Goal: Browse casually: Explore the website without a specific task or goal

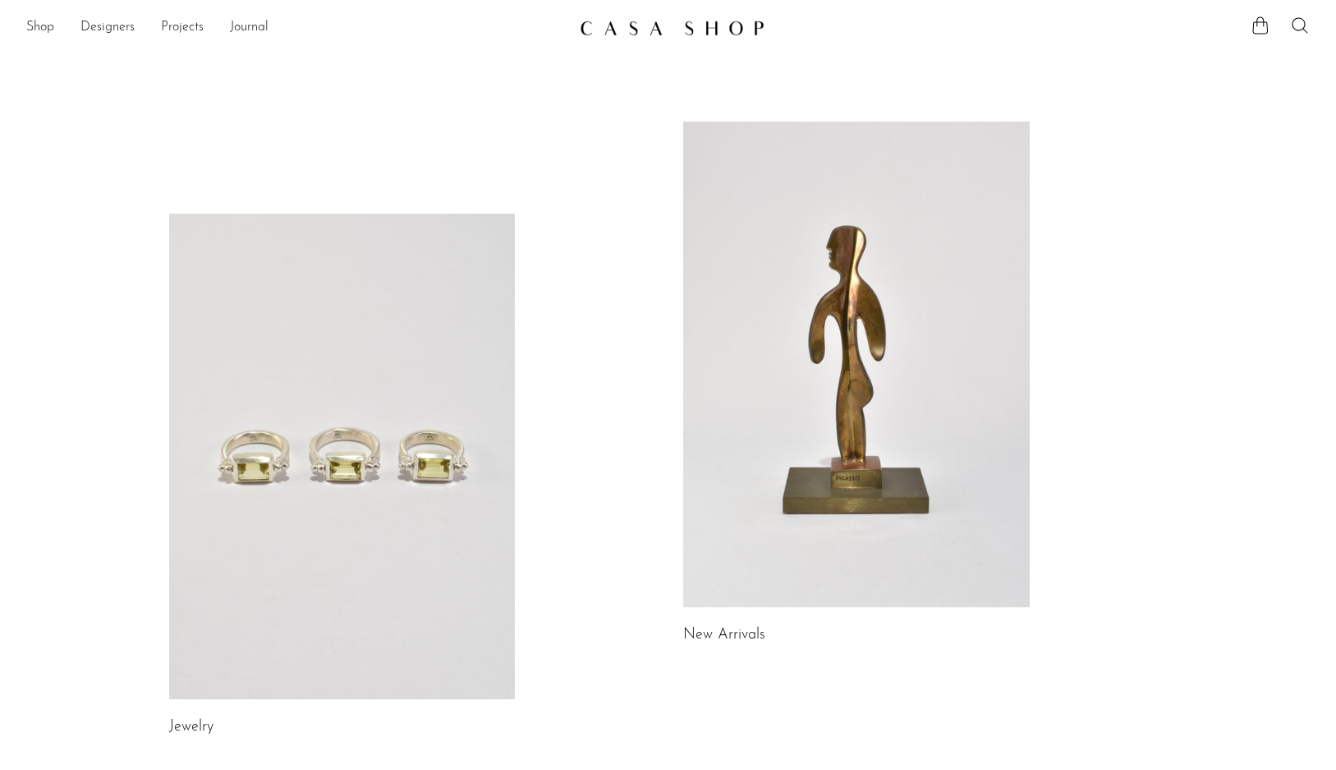
click at [784, 266] on link at bounding box center [856, 364] width 347 height 485
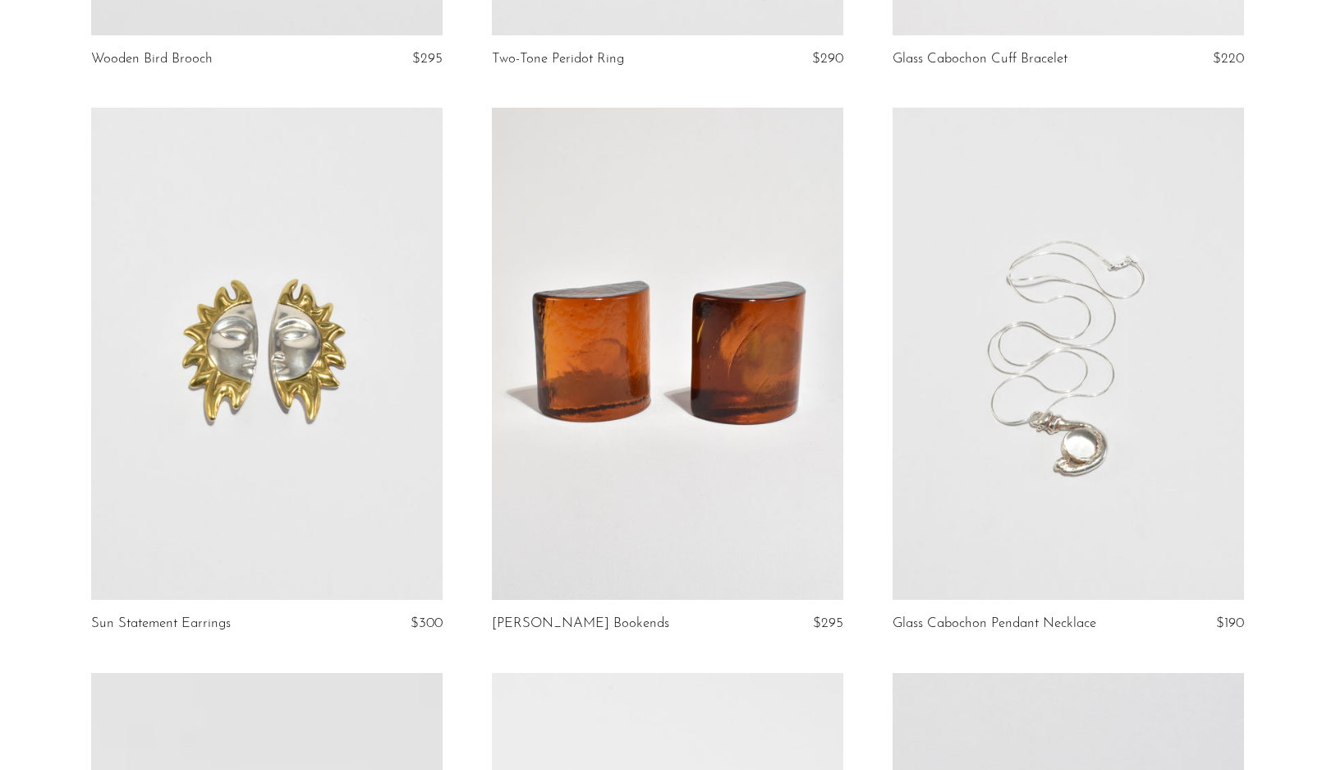
scroll to position [1744, 0]
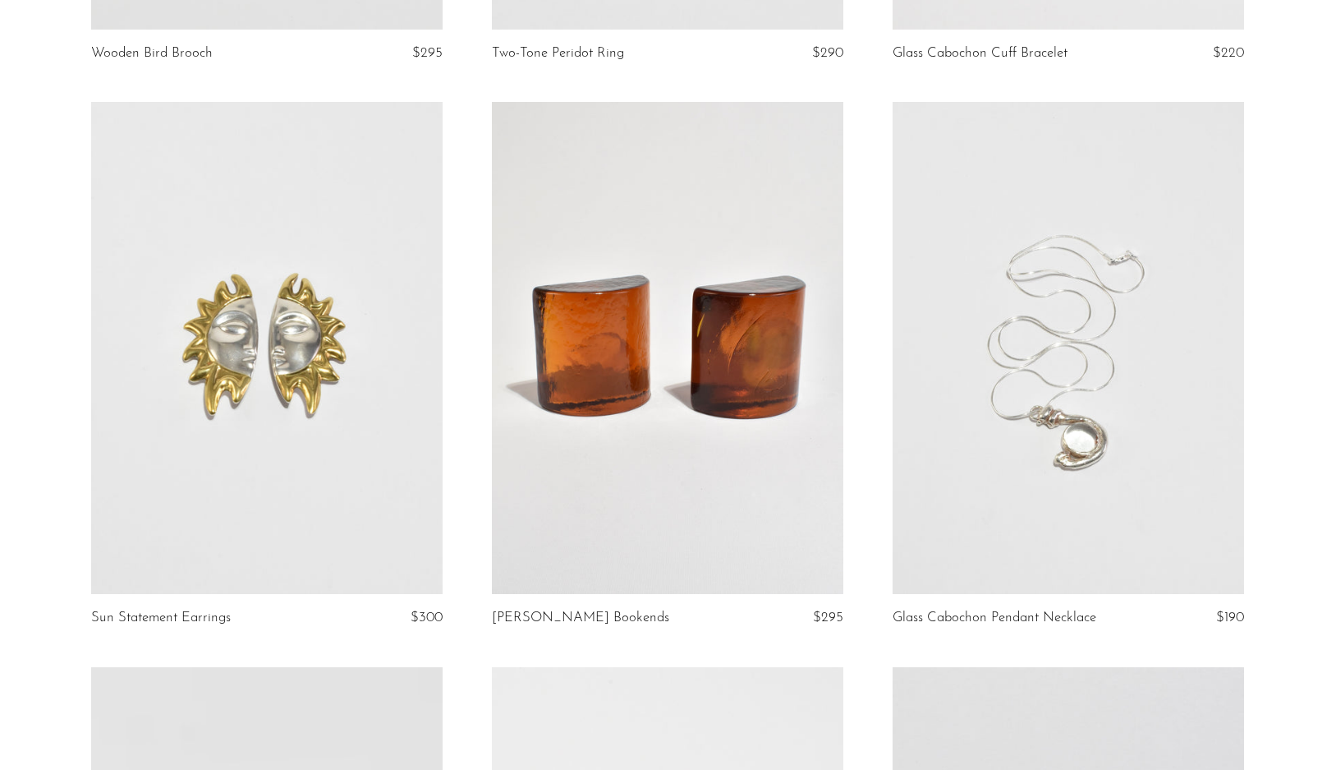
click at [348, 353] on link at bounding box center [267, 348] width 352 height 492
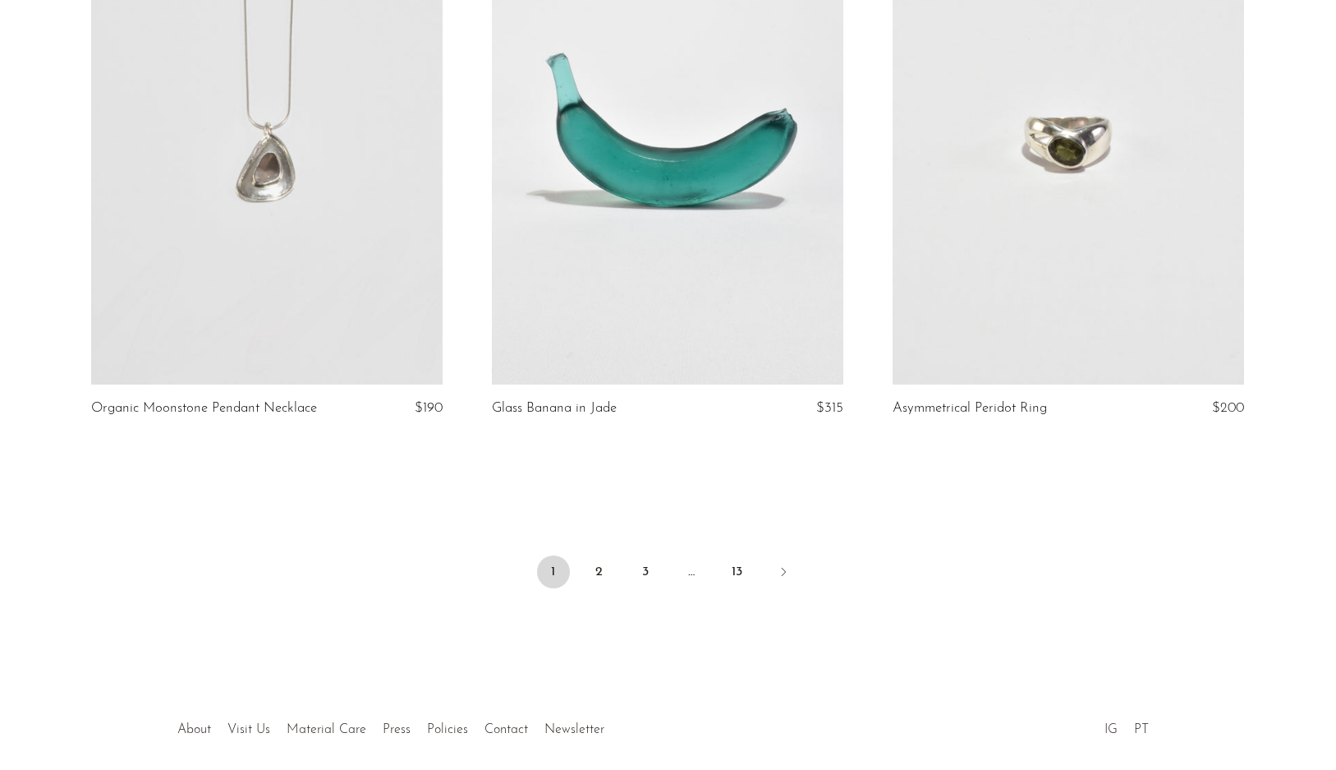
scroll to position [6490, 0]
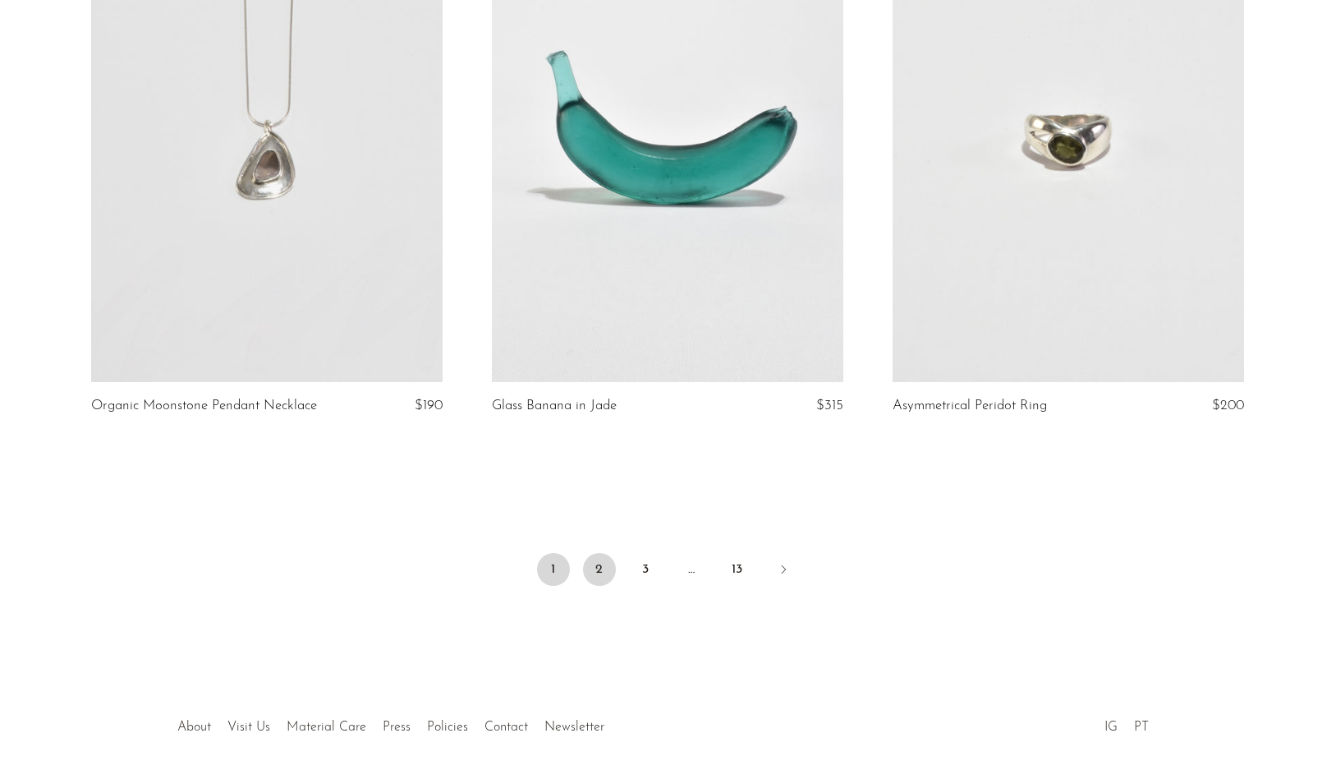
click at [600, 564] on link "2" at bounding box center [599, 569] width 33 height 33
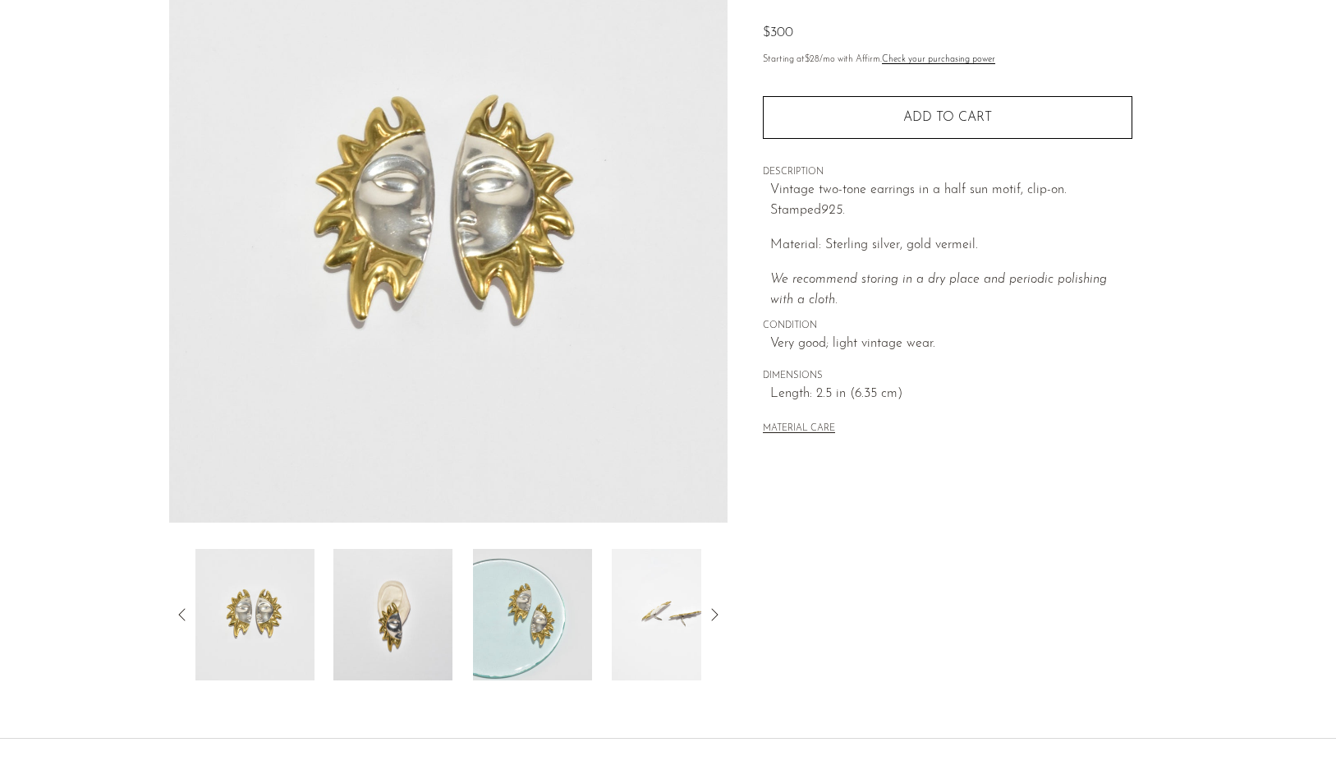
scroll to position [219, 0]
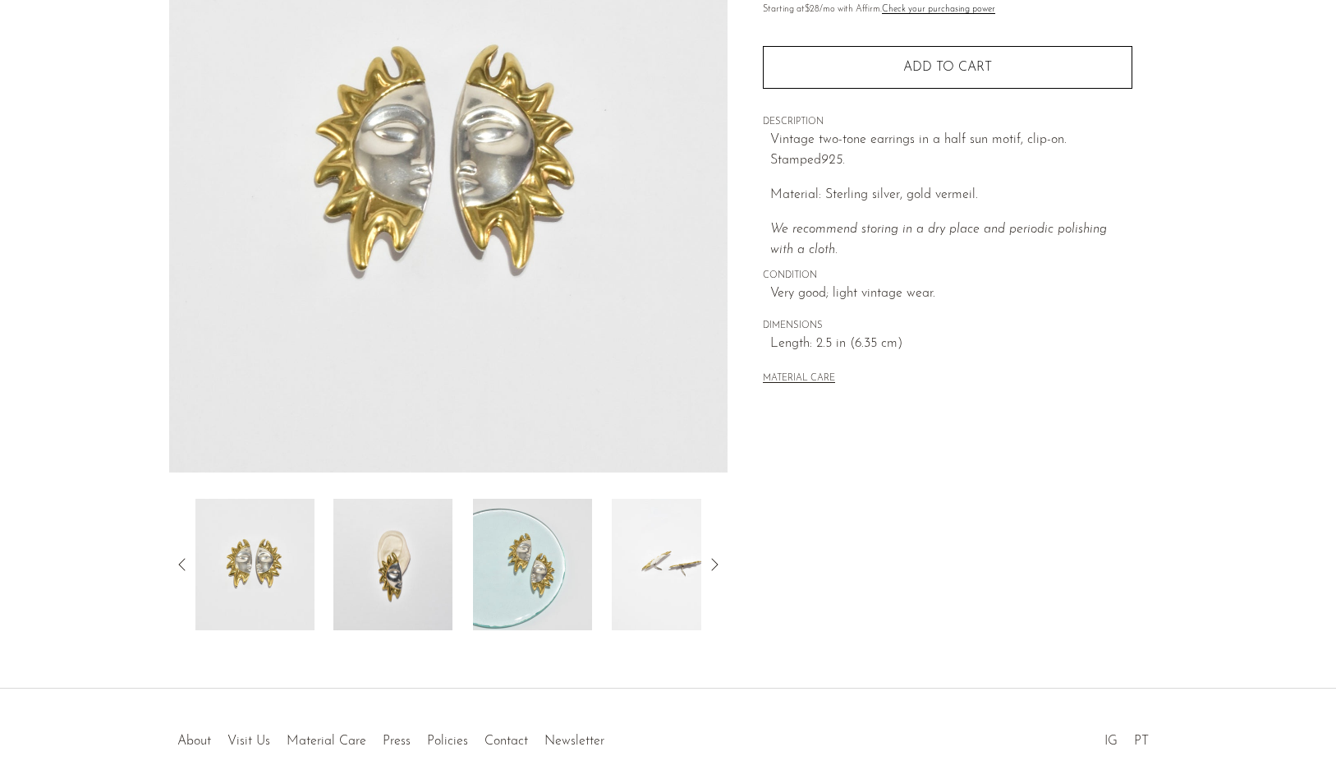
click at [424, 566] on img at bounding box center [392, 564] width 119 height 131
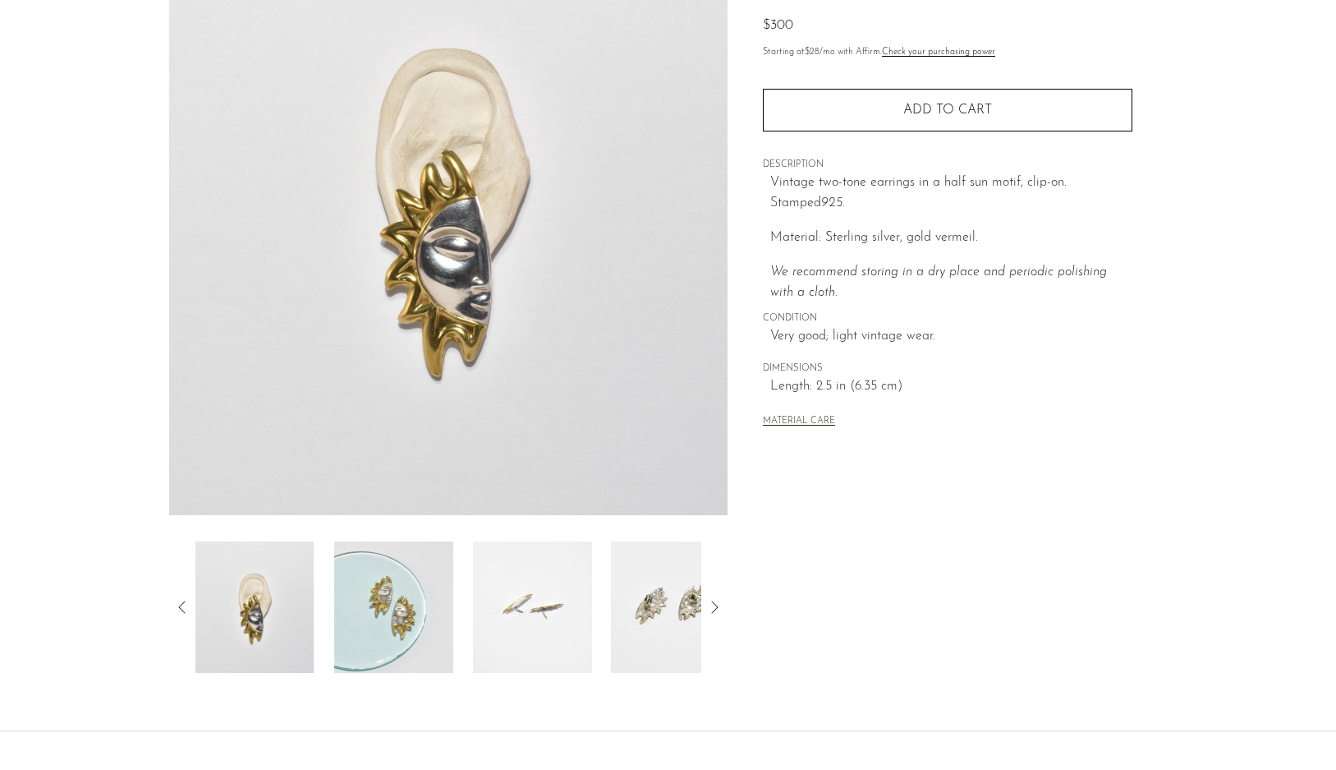
scroll to position [123, 0]
